Goal: Task Accomplishment & Management: Use online tool/utility

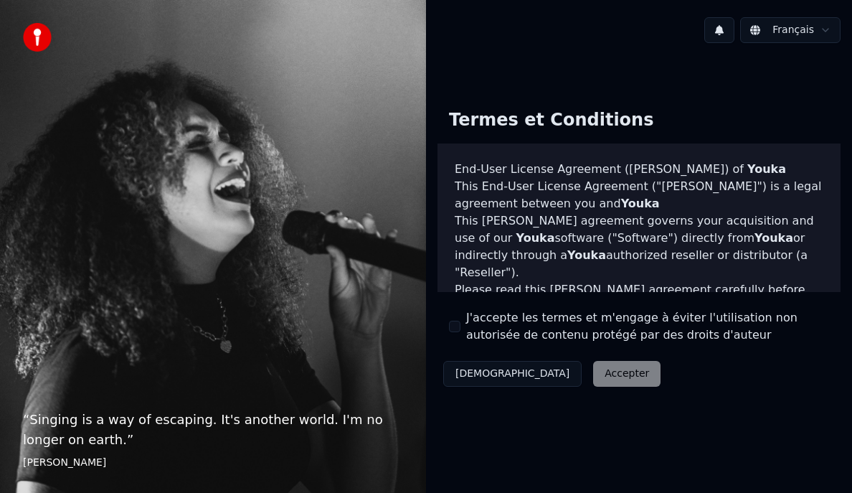
click at [548, 374] on div "Décliner Accepter" at bounding box center [552, 373] width 229 height 37
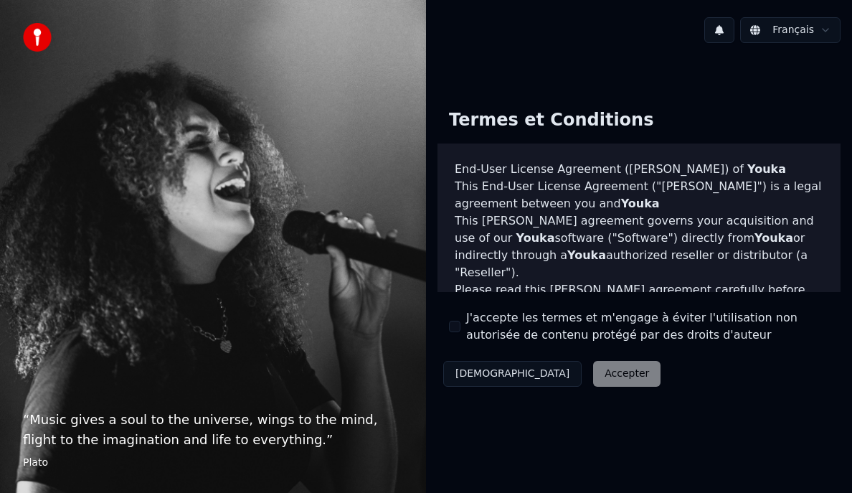
click at [454, 323] on button "J'accepte les termes et m'engage à éviter l'utilisation non autorisée de conten…" at bounding box center [454, 326] width 11 height 11
click at [593, 379] on button "Accepter" at bounding box center [626, 374] width 67 height 26
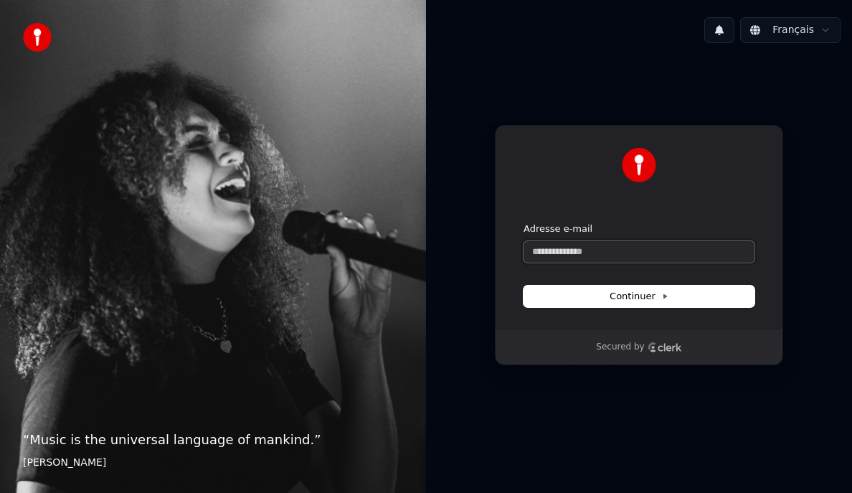
click at [581, 252] on input "Adresse e-mail" at bounding box center [639, 252] width 231 height 22
click at [669, 294] on button "Continuer" at bounding box center [639, 296] width 231 height 22
type input "**********"
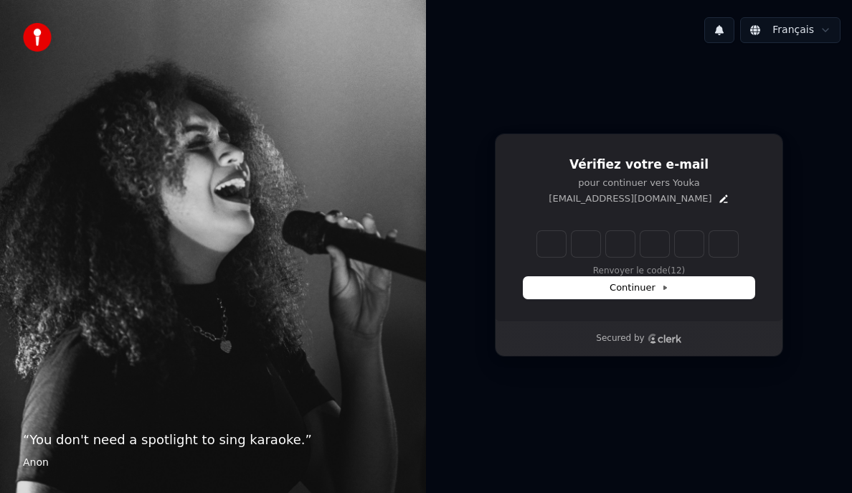
type input "*"
type input "**"
type input "*"
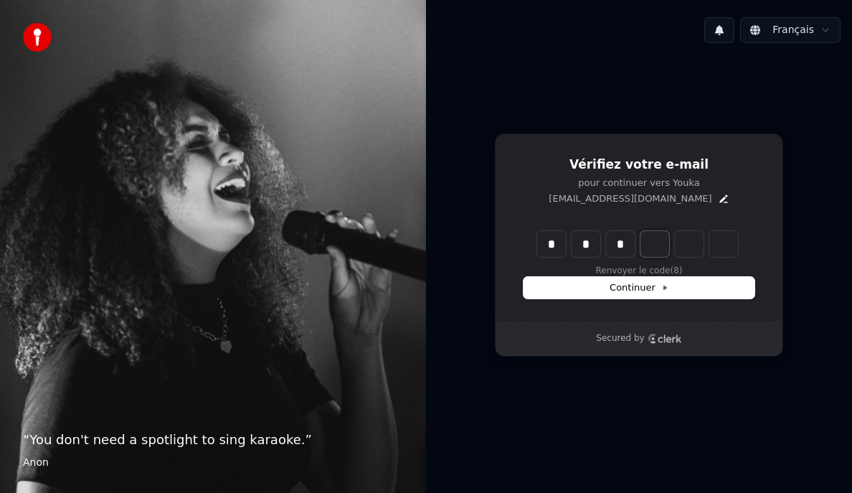
type input "***"
type input "*"
type input "****"
type input "*"
type input "*****"
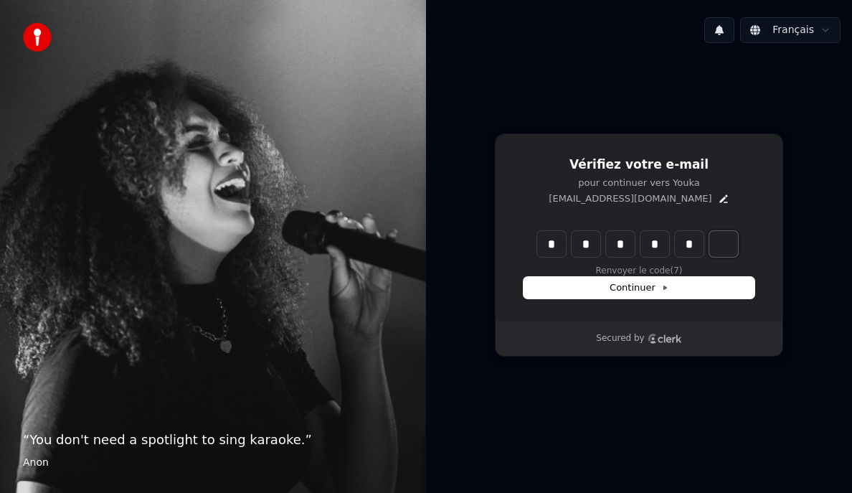
type input "*"
type input "******"
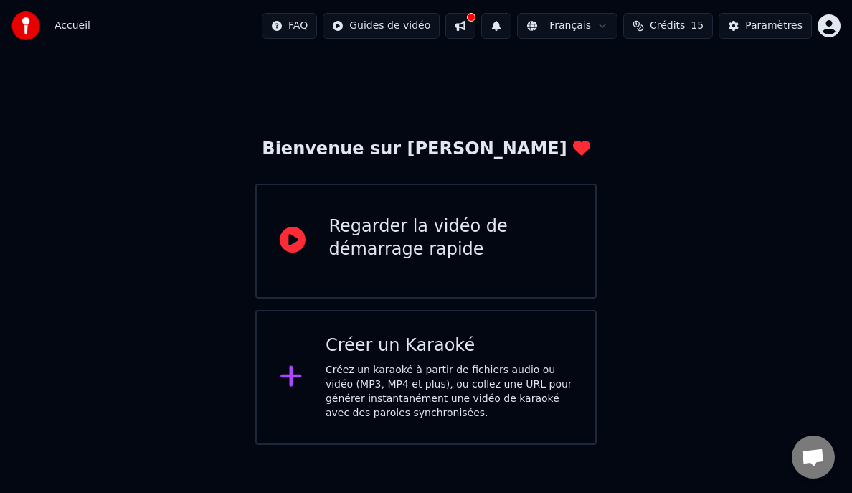
click at [446, 372] on div "Créez un karaoké à partir de fichiers audio ou vidéo (MP3, MP4 et plus), ou col…" at bounding box center [449, 391] width 247 height 57
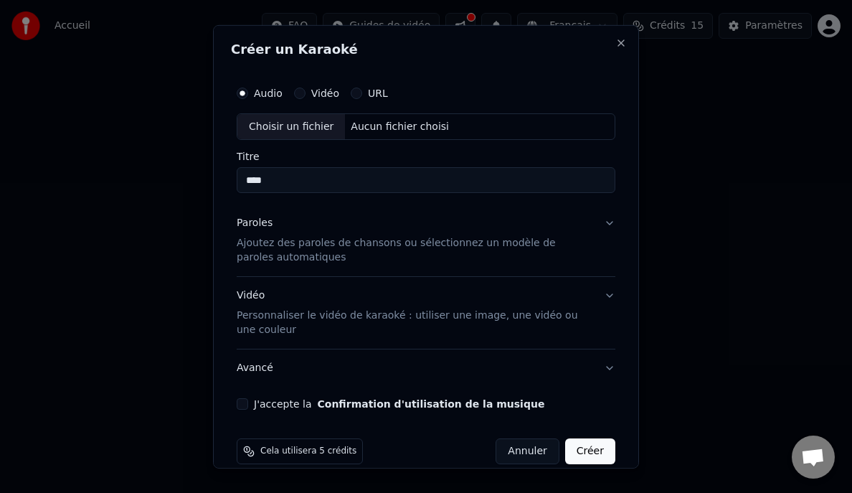
type input "****"
click at [301, 93] on button "Vidéo" at bounding box center [299, 92] width 11 height 11
click at [240, 90] on button "Audio" at bounding box center [242, 92] width 11 height 11
click at [308, 90] on div "Vidéo" at bounding box center [316, 92] width 45 height 11
click at [304, 90] on div "Vidéo" at bounding box center [316, 92] width 45 height 11
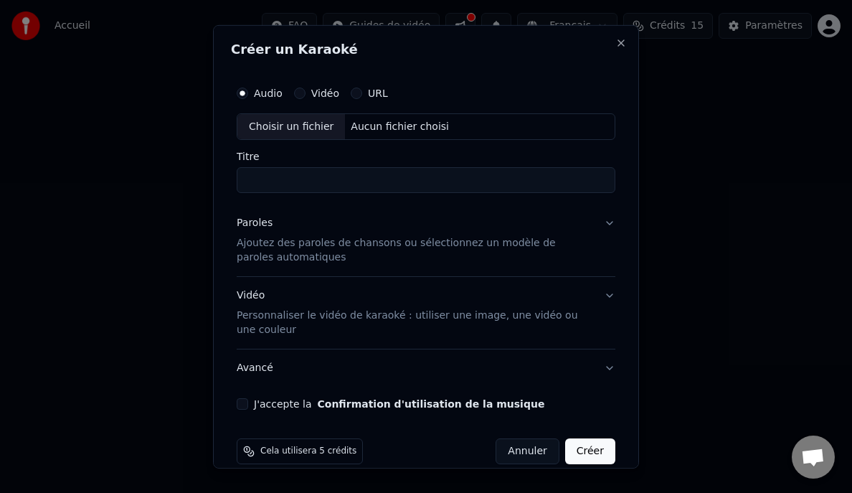
click at [299, 93] on button "Vidéo" at bounding box center [299, 92] width 11 height 11
click at [299, 118] on div "Choisir un fichier" at bounding box center [291, 126] width 108 height 26
click at [241, 96] on button "Audio" at bounding box center [242, 92] width 11 height 11
click at [311, 127] on div "Choisir un fichier" at bounding box center [291, 126] width 108 height 26
click at [313, 176] on input "Titre" at bounding box center [426, 180] width 379 height 26
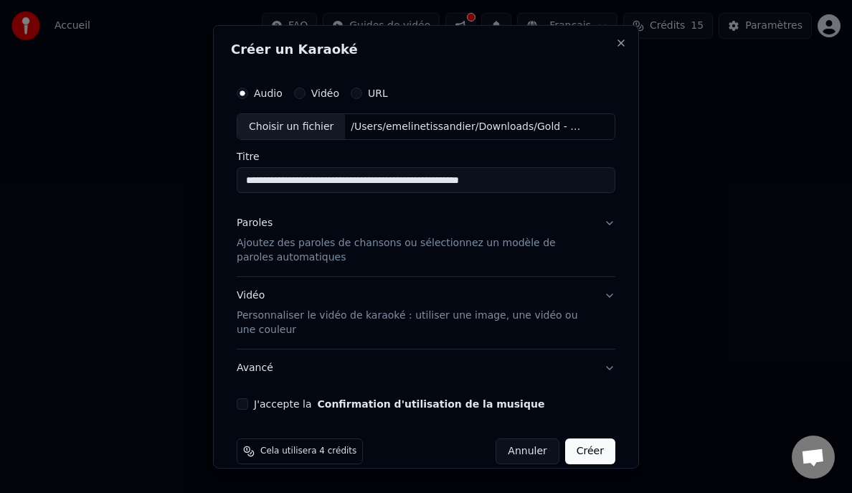
scroll to position [19, 0]
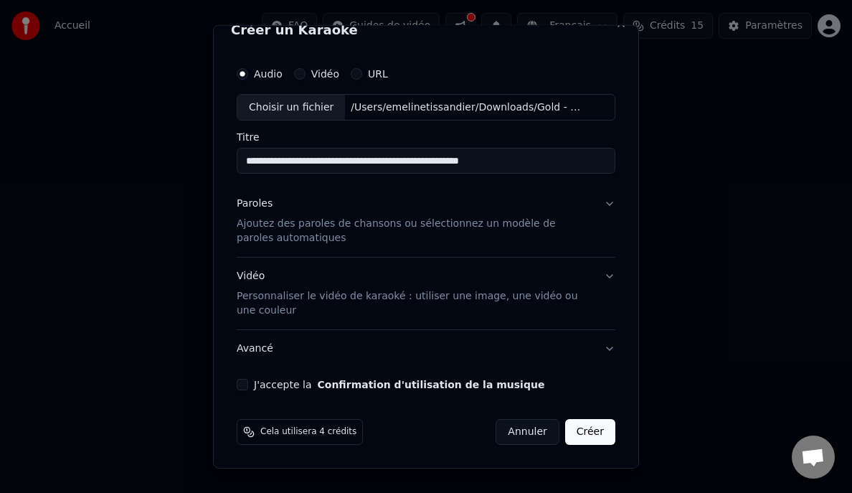
drag, startPoint x: 559, startPoint y: 161, endPoint x: 123, endPoint y: 159, distance: 436.1
click at [123, 159] on body "**********" at bounding box center [426, 222] width 852 height 445
type input "****"
click at [606, 201] on button "Paroles Ajoutez des paroles de chansons ou sélectionnez un modèle de paroles au…" at bounding box center [426, 221] width 379 height 72
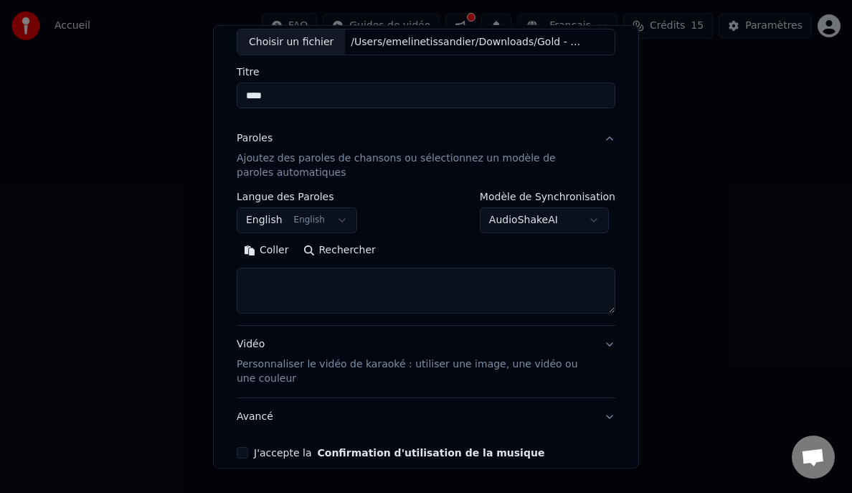
scroll to position [87, 0]
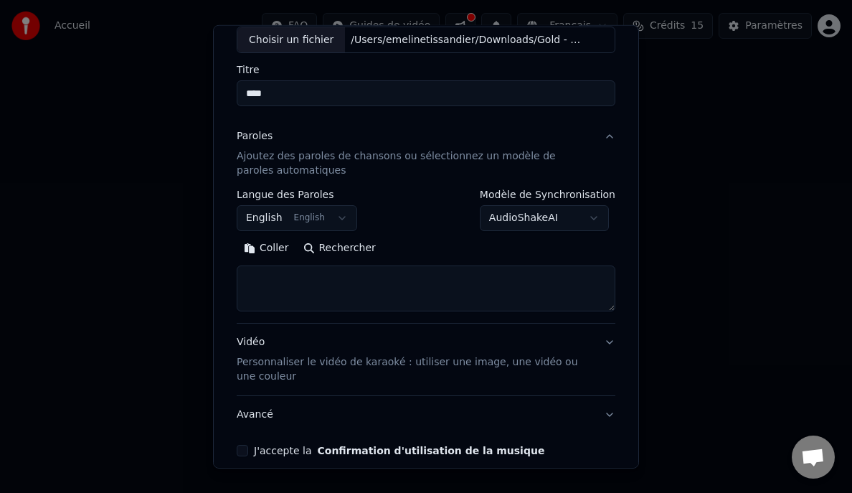
click at [311, 286] on textarea at bounding box center [426, 288] width 379 height 46
click at [305, 278] on textarea at bounding box center [426, 288] width 379 height 46
paste textarea "**********"
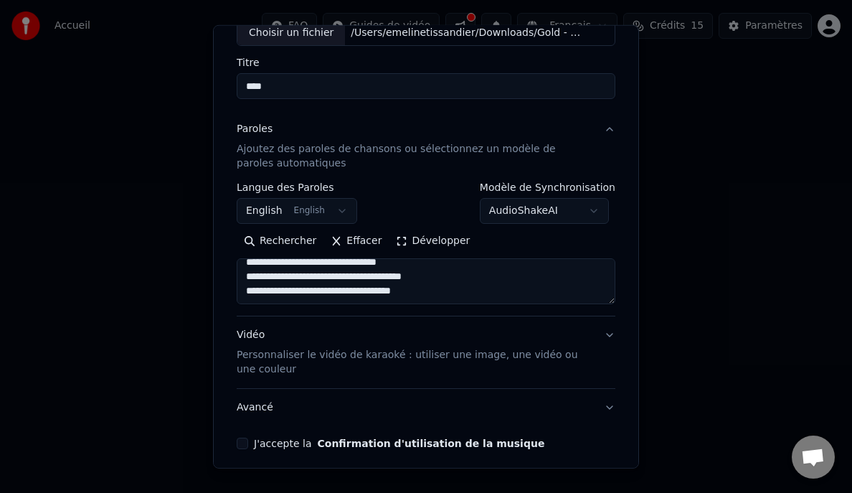
scroll to position [92, 0]
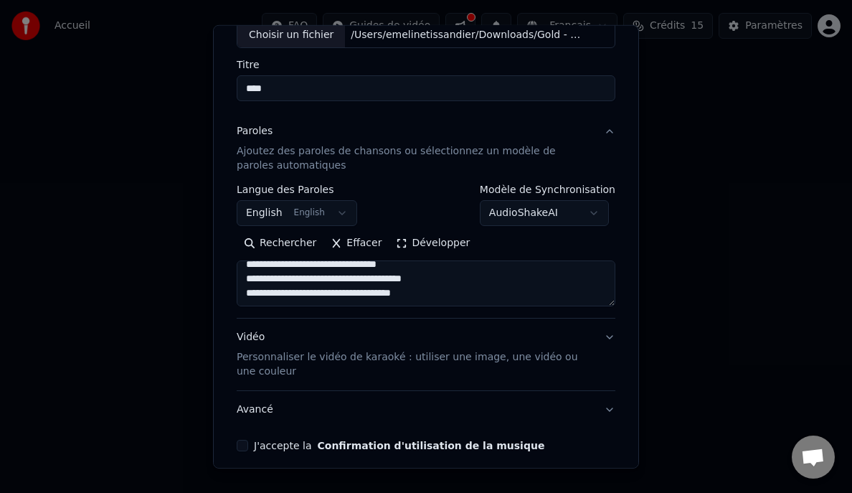
type textarea "**********"
click at [333, 212] on button "English English" at bounding box center [297, 213] width 120 height 26
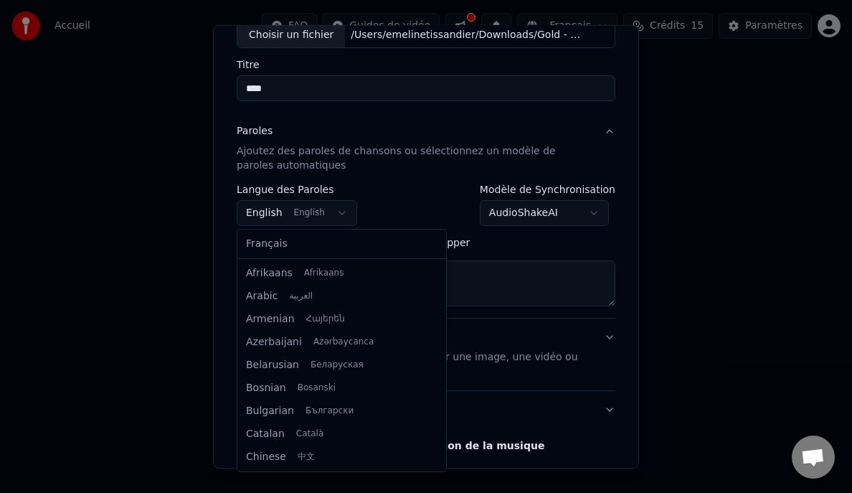
scroll to position [115, 0]
select select "**"
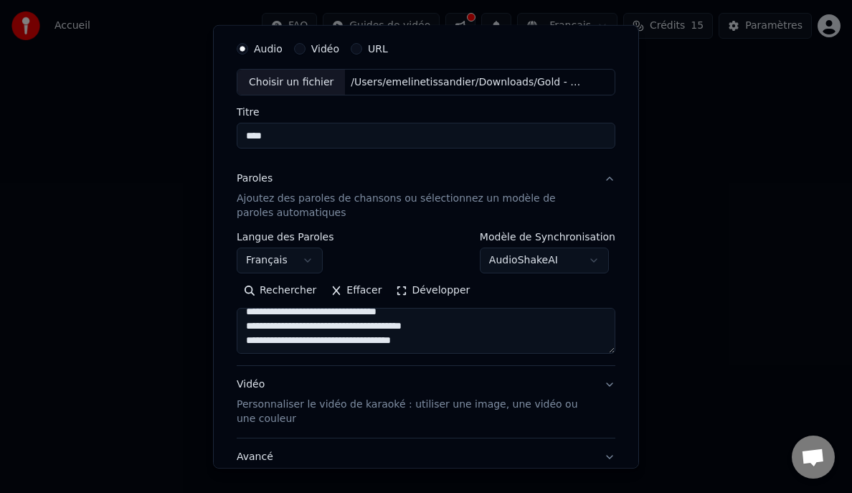
scroll to position [44, 0]
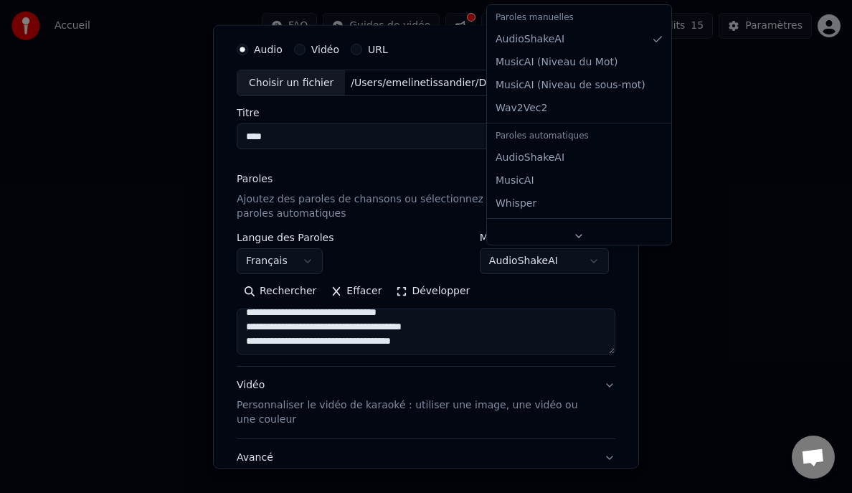
click at [591, 260] on body "**********" at bounding box center [426, 222] width 852 height 445
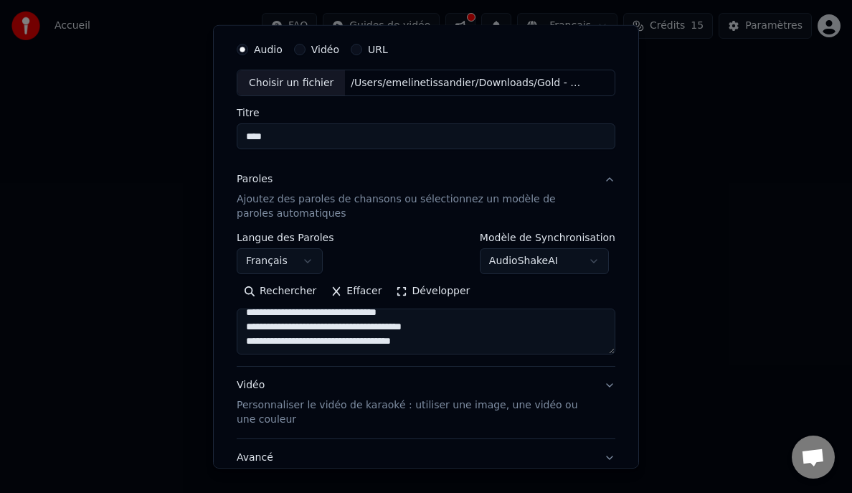
click at [452, 233] on body "**********" at bounding box center [426, 222] width 852 height 445
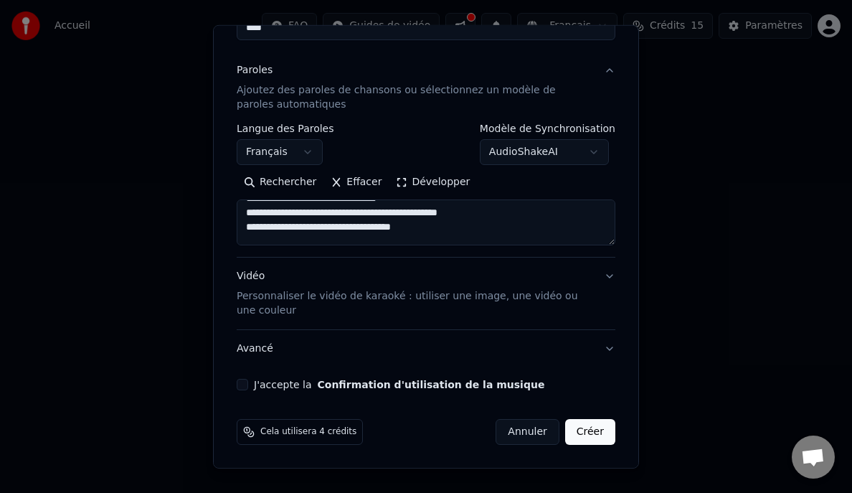
scroll to position [511, 0]
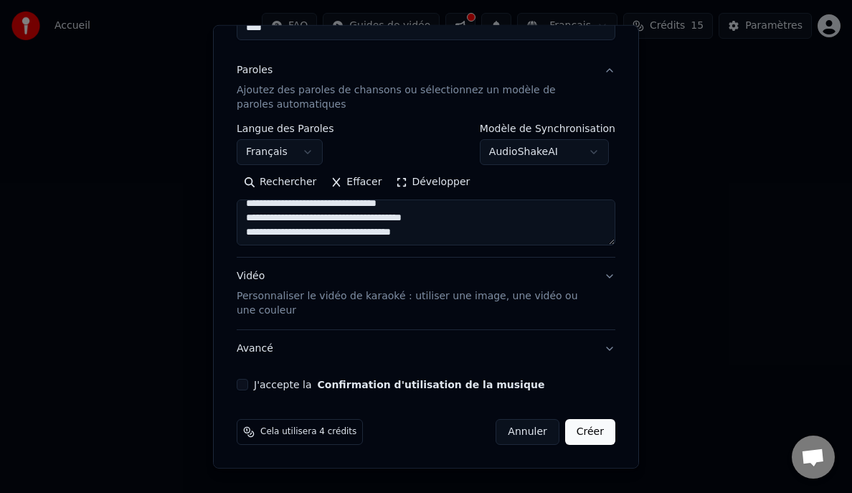
click at [610, 274] on button "Vidéo Personnaliser le vidéo de karaoké : utiliser une image, une vidéo ou une …" at bounding box center [426, 293] width 379 height 72
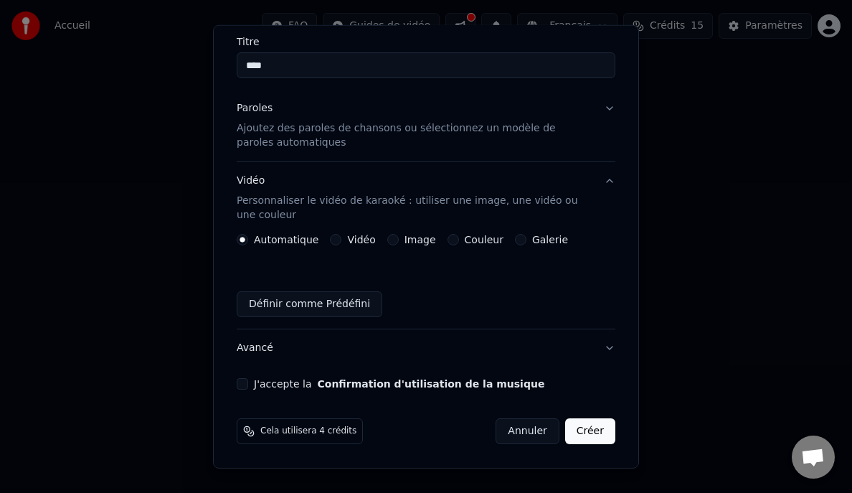
scroll to position [114, 0]
click at [607, 184] on button "Vidéo Personnaliser le vidéo de karaoké : utiliser une image, une vidéo ou une …" at bounding box center [426, 199] width 379 height 72
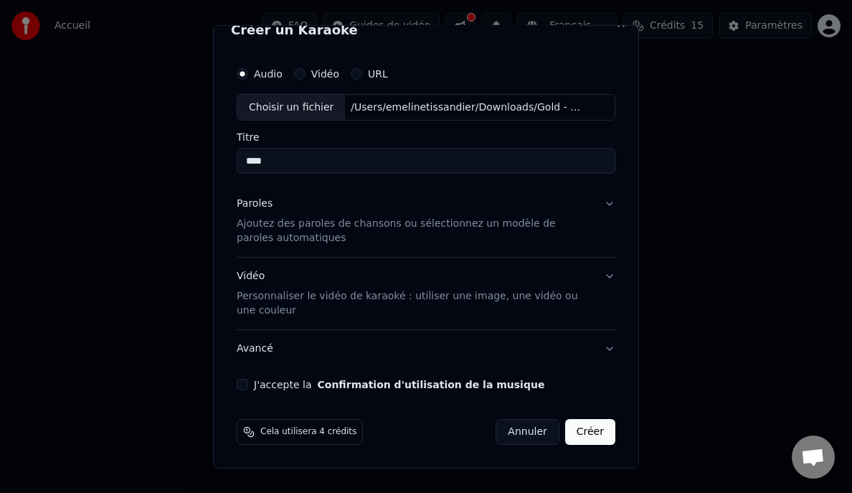
click at [442, 295] on p "Personnaliser le vidéo de karaoké : utiliser une image, une vidéo ou une couleur" at bounding box center [415, 303] width 356 height 29
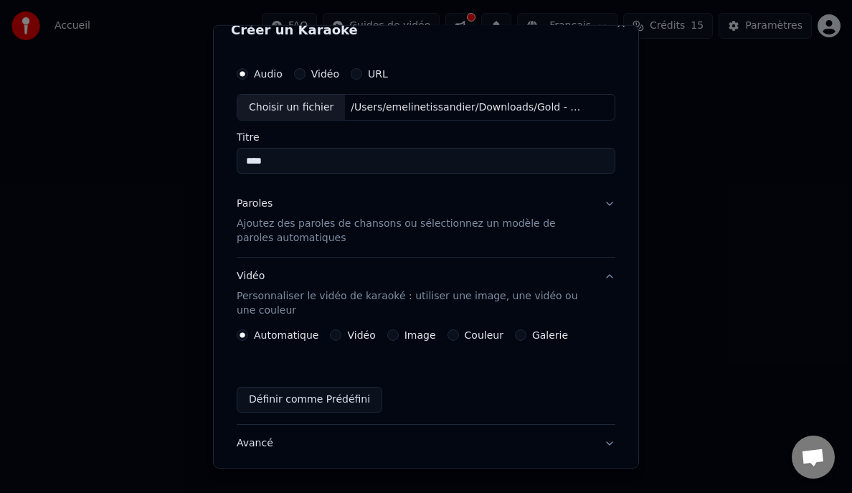
scroll to position [114, 0]
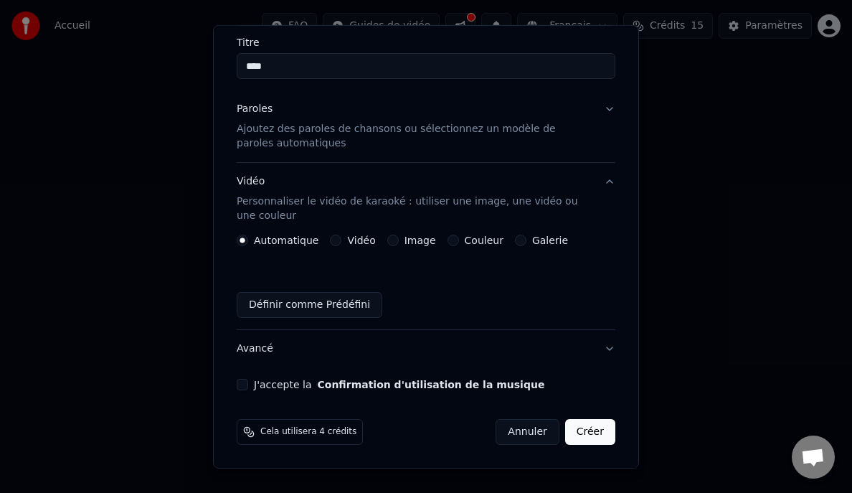
click at [387, 237] on button "Image" at bounding box center [392, 240] width 11 height 11
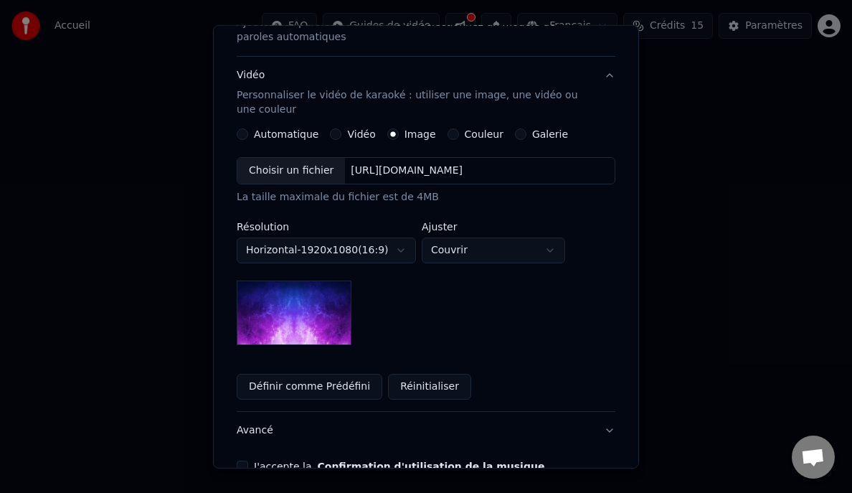
scroll to position [221, 0]
click at [456, 242] on body "**********" at bounding box center [426, 222] width 852 height 445
click at [463, 246] on body "**********" at bounding box center [426, 222] width 852 height 445
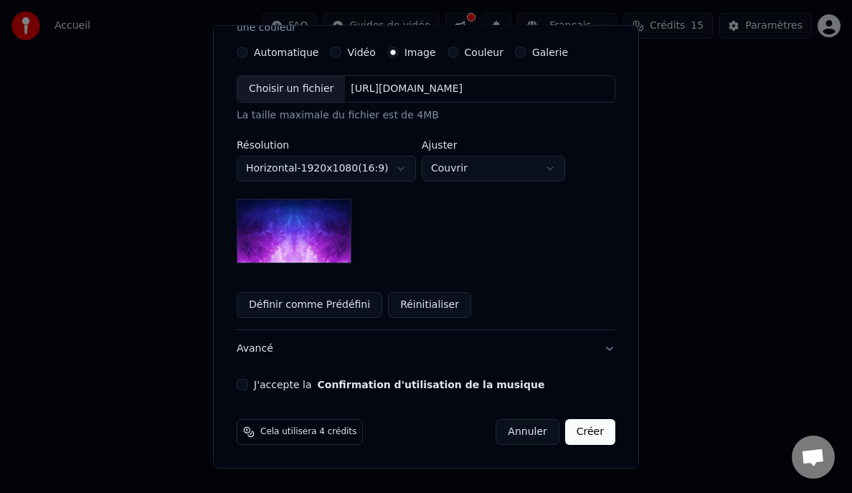
click at [240, 384] on button "J'accepte la Confirmation d'utilisation de la musique" at bounding box center [242, 384] width 11 height 11
click at [587, 428] on button "Créer" at bounding box center [590, 432] width 50 height 26
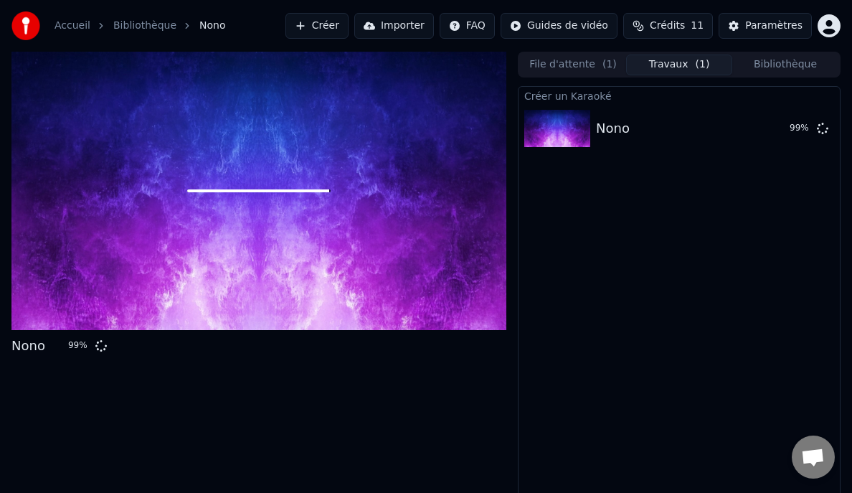
click at [473, 381] on div "Nono 99 %" at bounding box center [258, 278] width 495 height 453
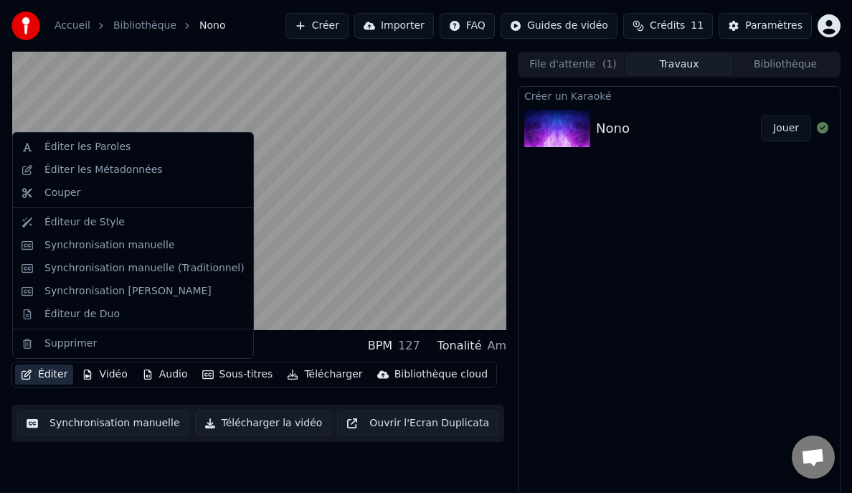
click at [29, 375] on icon "button" at bounding box center [26, 374] width 11 height 10
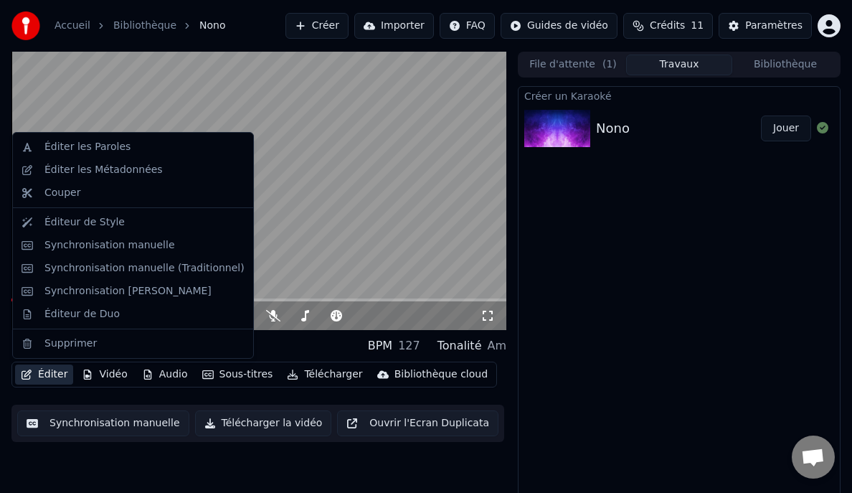
click at [364, 202] on video at bounding box center [258, 191] width 495 height 278
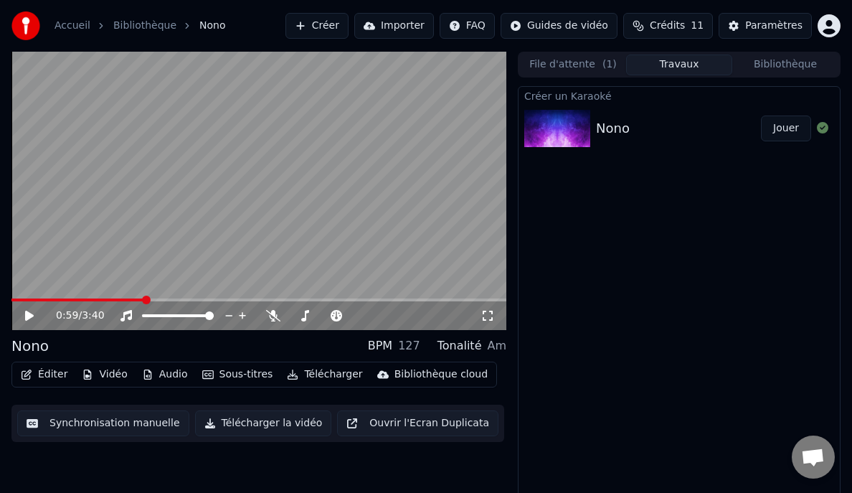
click at [364, 202] on video at bounding box center [258, 191] width 495 height 278
click at [260, 215] on video at bounding box center [258, 191] width 495 height 278
click at [41, 378] on button "Éditer" at bounding box center [44, 374] width 58 height 20
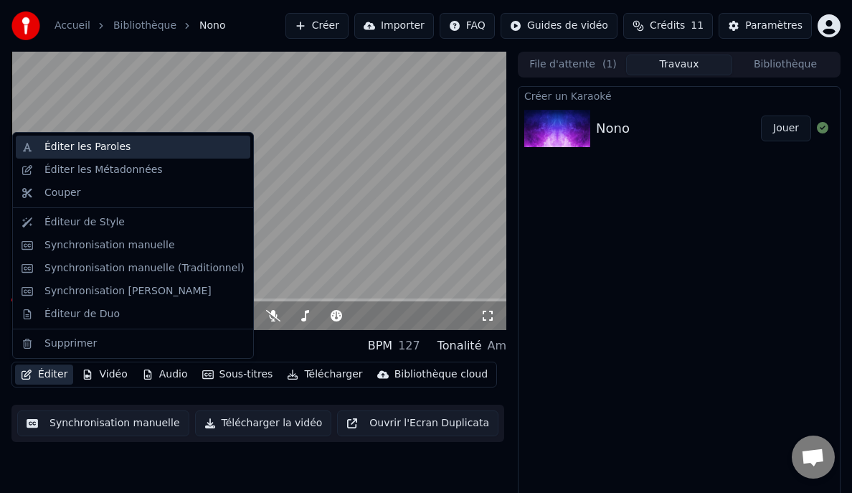
click at [95, 151] on div "Éditer les Paroles" at bounding box center [87, 147] width 86 height 14
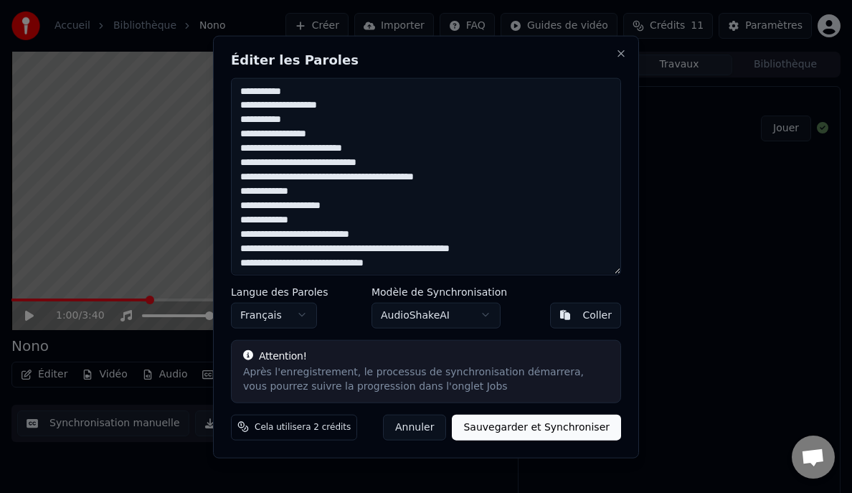
click at [364, 108] on textarea at bounding box center [426, 175] width 390 height 197
click at [323, 116] on textarea at bounding box center [426, 175] width 390 height 197
click at [369, 126] on textarea at bounding box center [426, 175] width 390 height 197
click at [361, 131] on textarea at bounding box center [426, 175] width 390 height 197
click at [361, 98] on textarea at bounding box center [426, 175] width 390 height 197
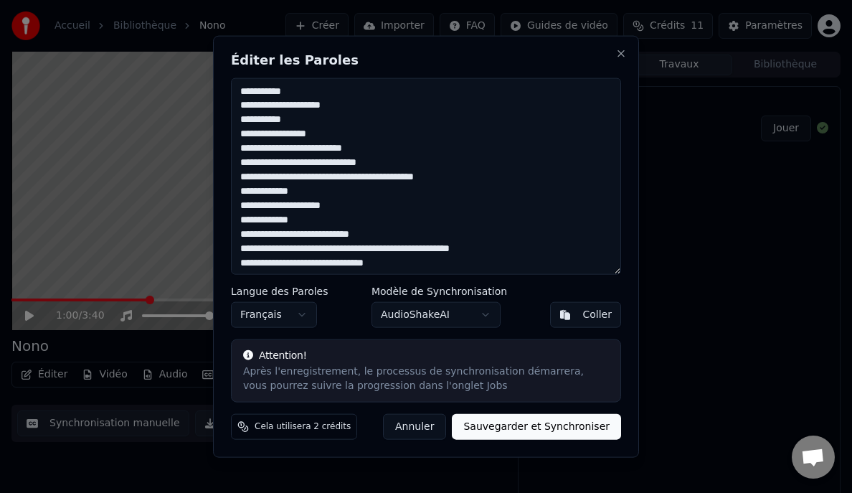
type textarea "**********"
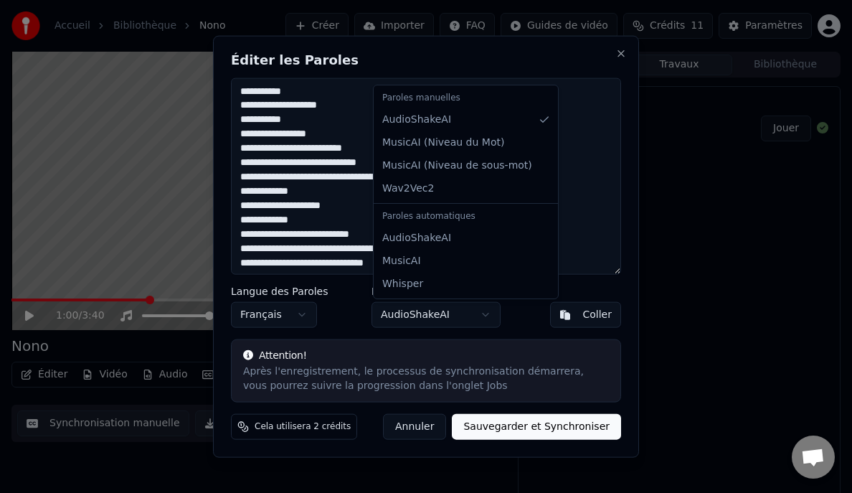
click at [478, 315] on body "Accueil Bibliothèque Nono Créer Importer FAQ Guides de vidéo Crédits 11 Paramèt…" at bounding box center [426, 246] width 852 height 493
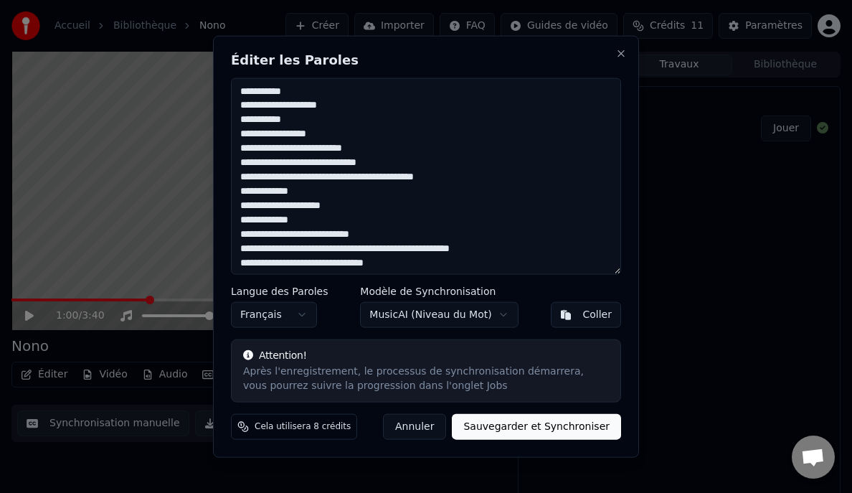
click at [547, 426] on button "Sauvegarder et Synchroniser" at bounding box center [536, 427] width 169 height 26
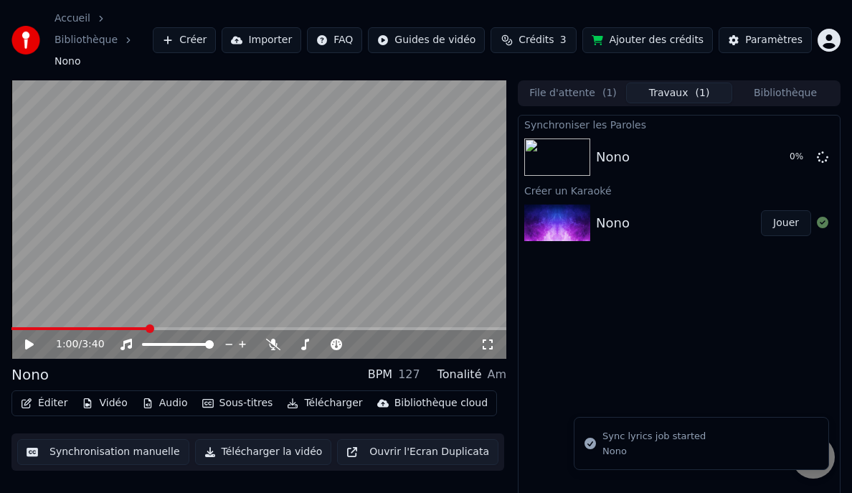
click at [22, 327] on span at bounding box center [79, 328] width 136 height 3
click at [11, 327] on span at bounding box center [11, 328] width 0 height 3
click at [665, 213] on div "Nono" at bounding box center [678, 223] width 165 height 20
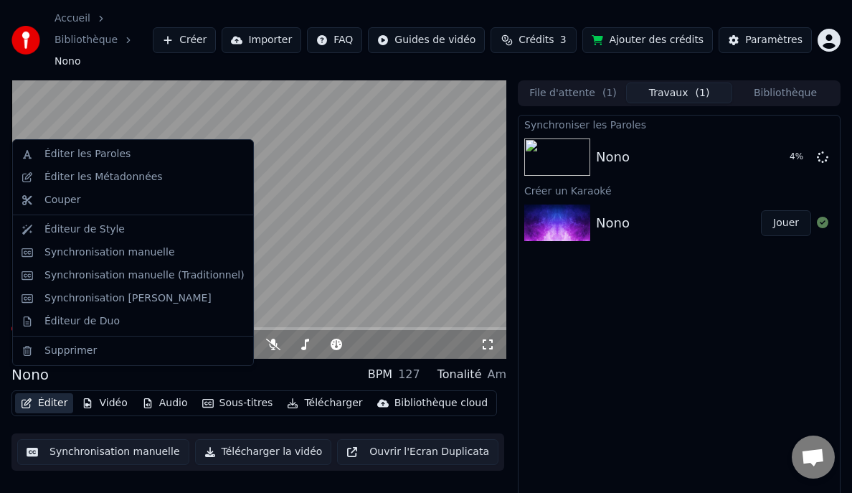
click at [57, 393] on button "Éditer" at bounding box center [44, 403] width 58 height 20
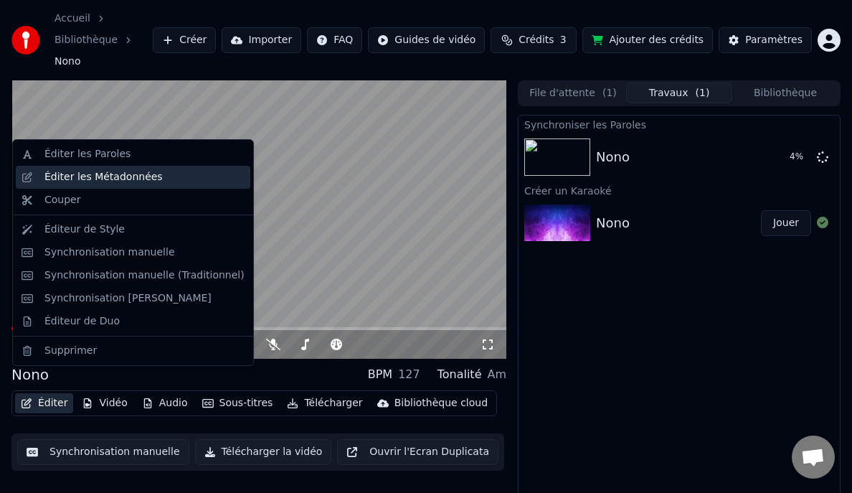
click at [103, 170] on div "Éditer les Métadonnées" at bounding box center [103, 177] width 118 height 14
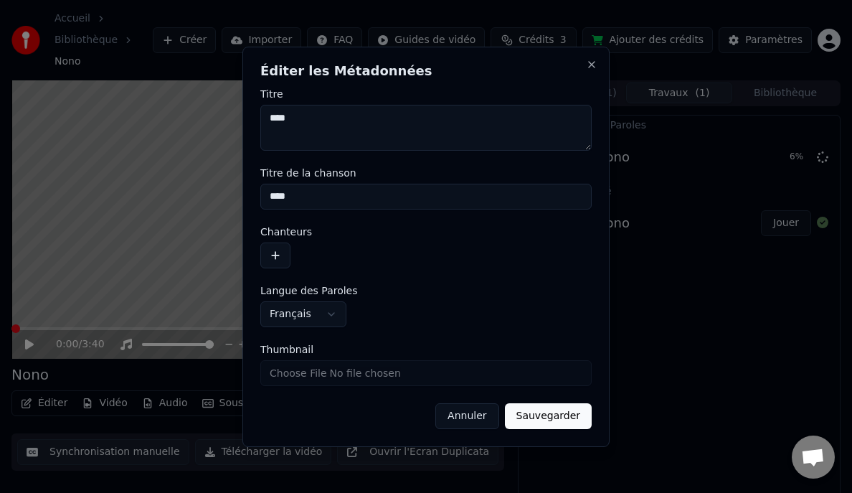
click at [482, 415] on button "Annuler" at bounding box center [466, 416] width 63 height 26
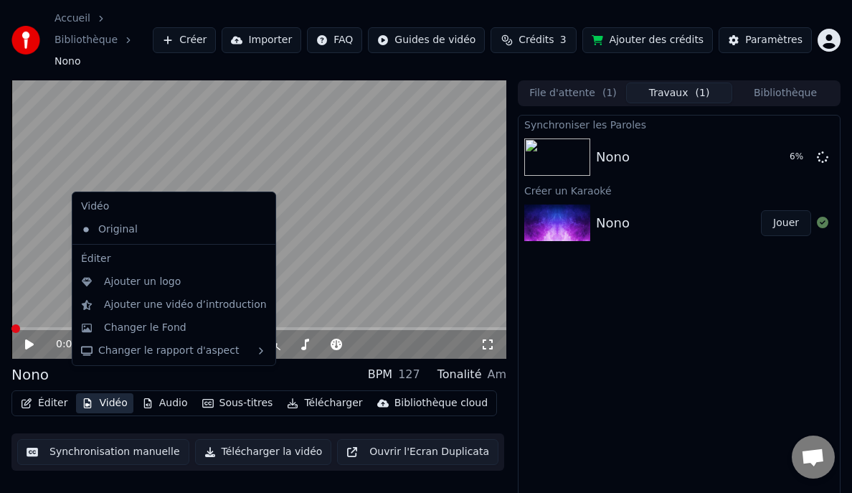
click at [100, 393] on button "Vidéo" at bounding box center [104, 403] width 57 height 20
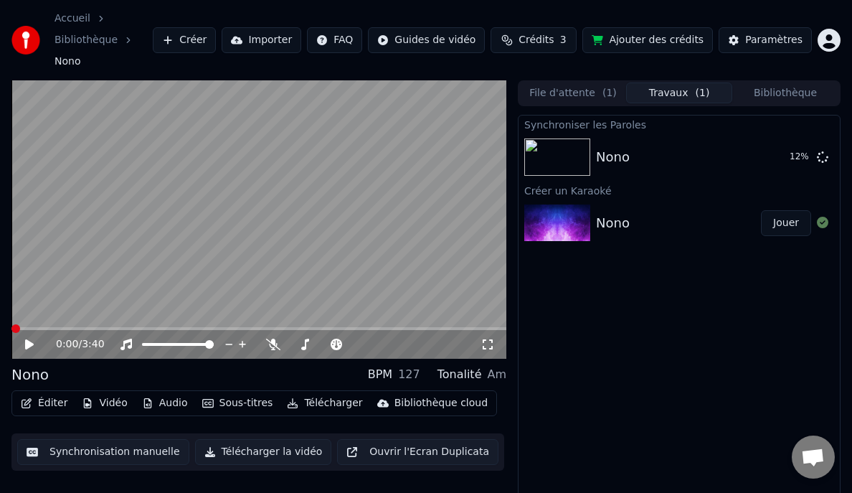
click at [643, 299] on div "Synchroniser les Paroles Nono 12 % Créer un [DEMOGRAPHIC_DATA] Nono Jouer" at bounding box center [679, 324] width 323 height 419
click at [123, 327] on span at bounding box center [258, 328] width 495 height 3
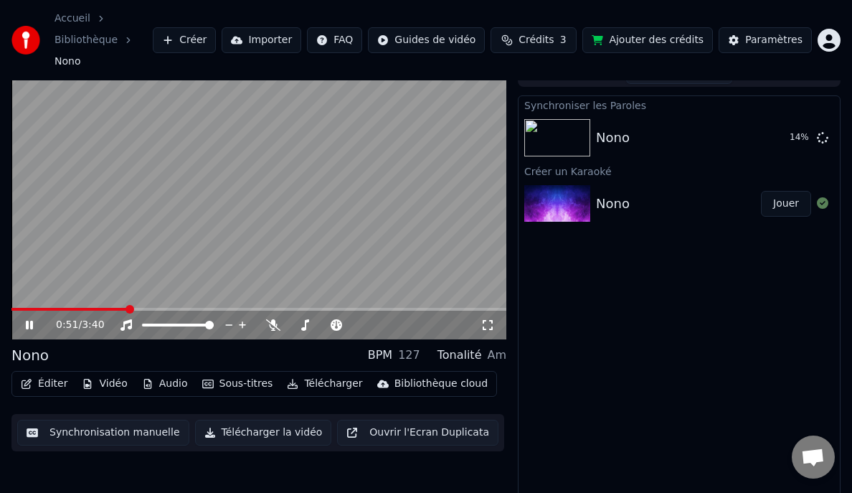
click at [184, 285] on video at bounding box center [258, 200] width 495 height 278
click at [184, 308] on span at bounding box center [258, 309] width 495 height 3
click at [296, 183] on video at bounding box center [258, 200] width 495 height 278
click at [794, 125] on button "Jouer" at bounding box center [786, 138] width 50 height 26
click at [35, 308] on span at bounding box center [258, 309] width 495 height 3
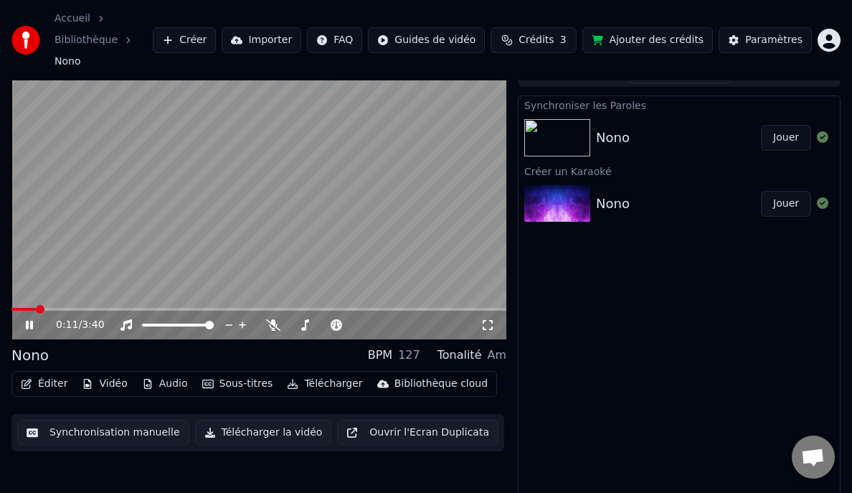
click at [67, 308] on span at bounding box center [258, 309] width 495 height 3
click at [87, 308] on span at bounding box center [258, 309] width 495 height 3
click at [104, 308] on span at bounding box center [258, 309] width 495 height 3
click at [133, 308] on span at bounding box center [258, 309] width 495 height 3
